Goal: Task Accomplishment & Management: Complete application form

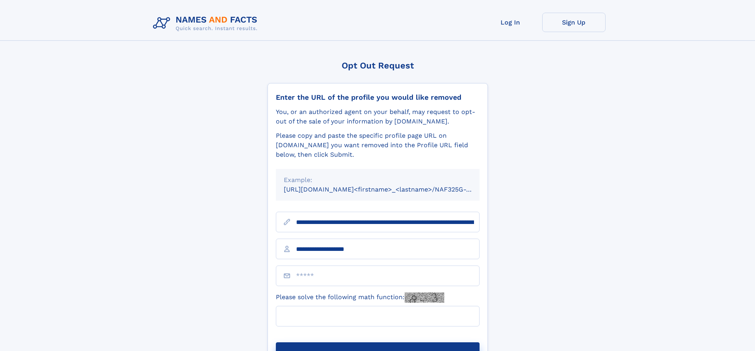
type input "**********"
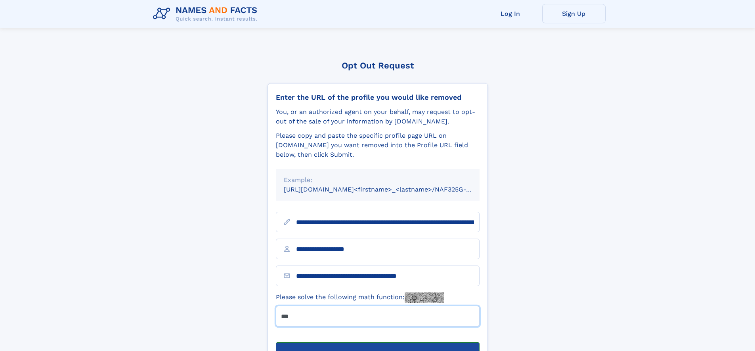
type input "***"
click at [377, 343] on button "Submit Opt Out Request" at bounding box center [378, 355] width 204 height 25
